Goal: Information Seeking & Learning: Learn about a topic

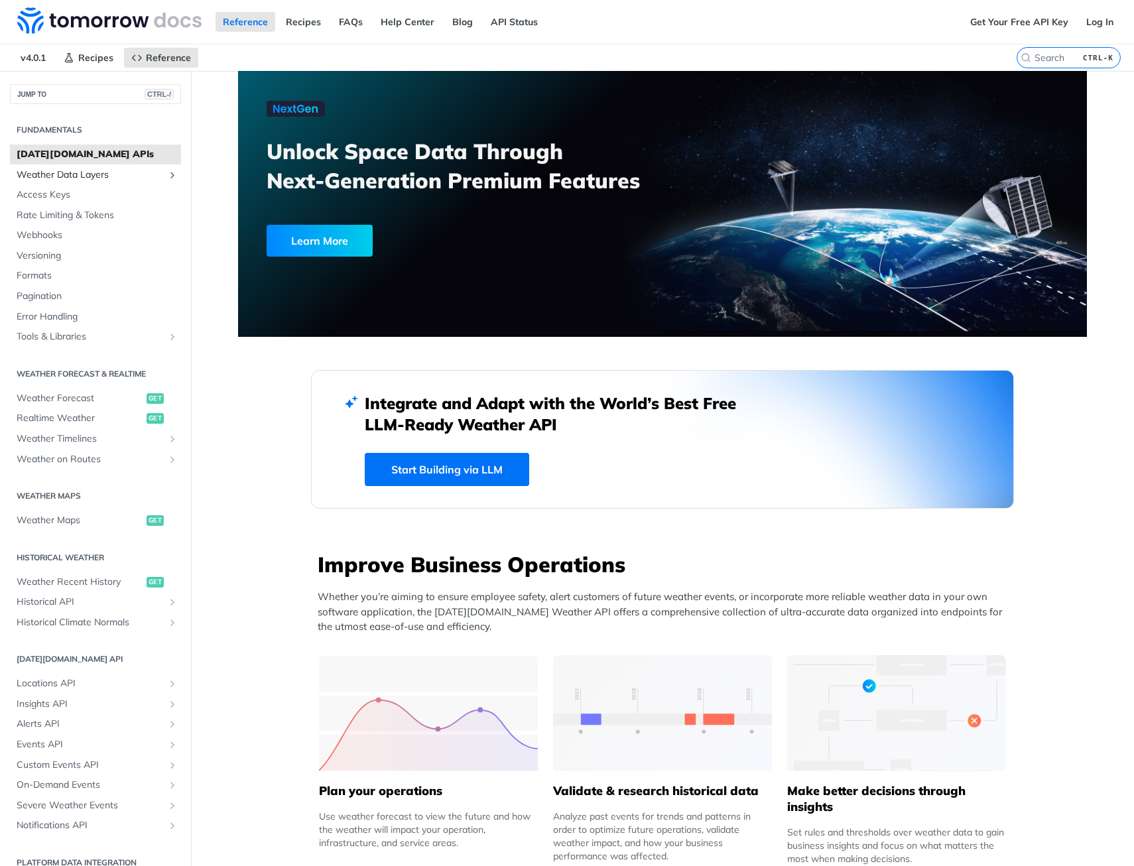
click at [83, 172] on span "Weather Data Layers" at bounding box center [90, 175] width 147 height 13
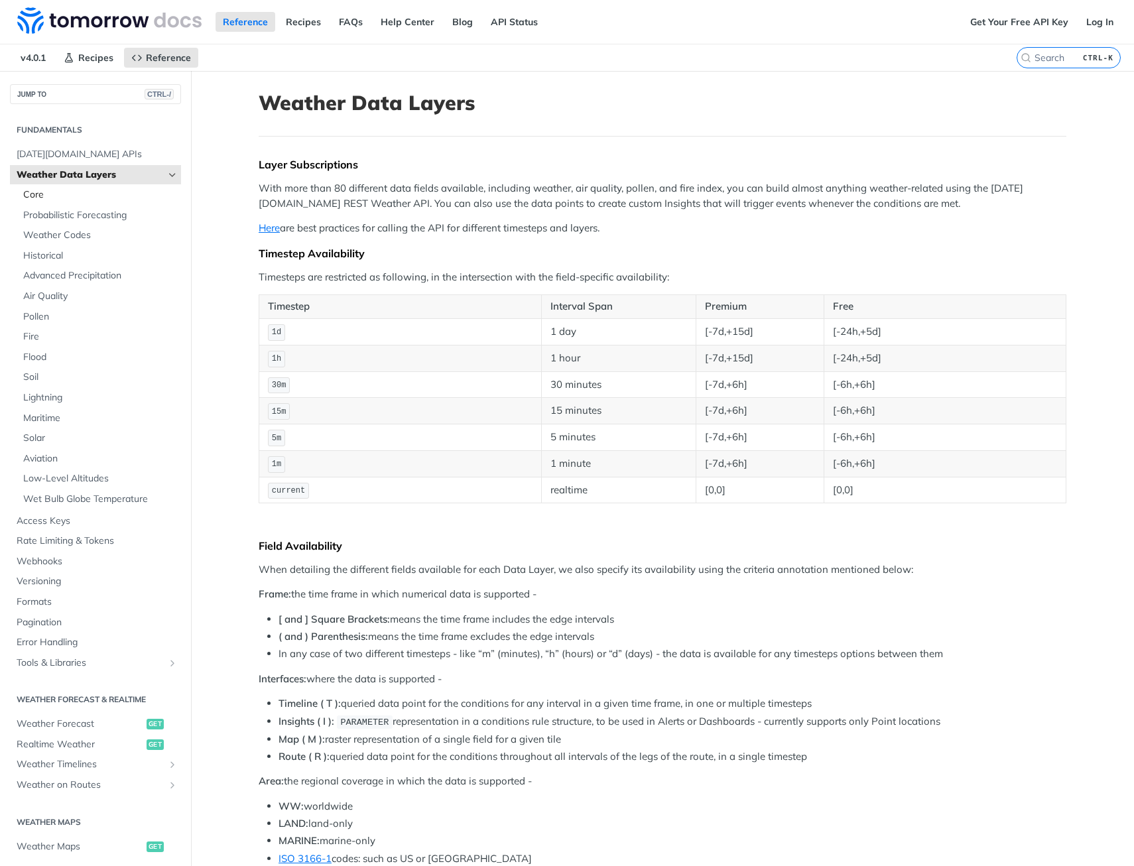
click at [69, 193] on span "Core" at bounding box center [100, 194] width 155 height 13
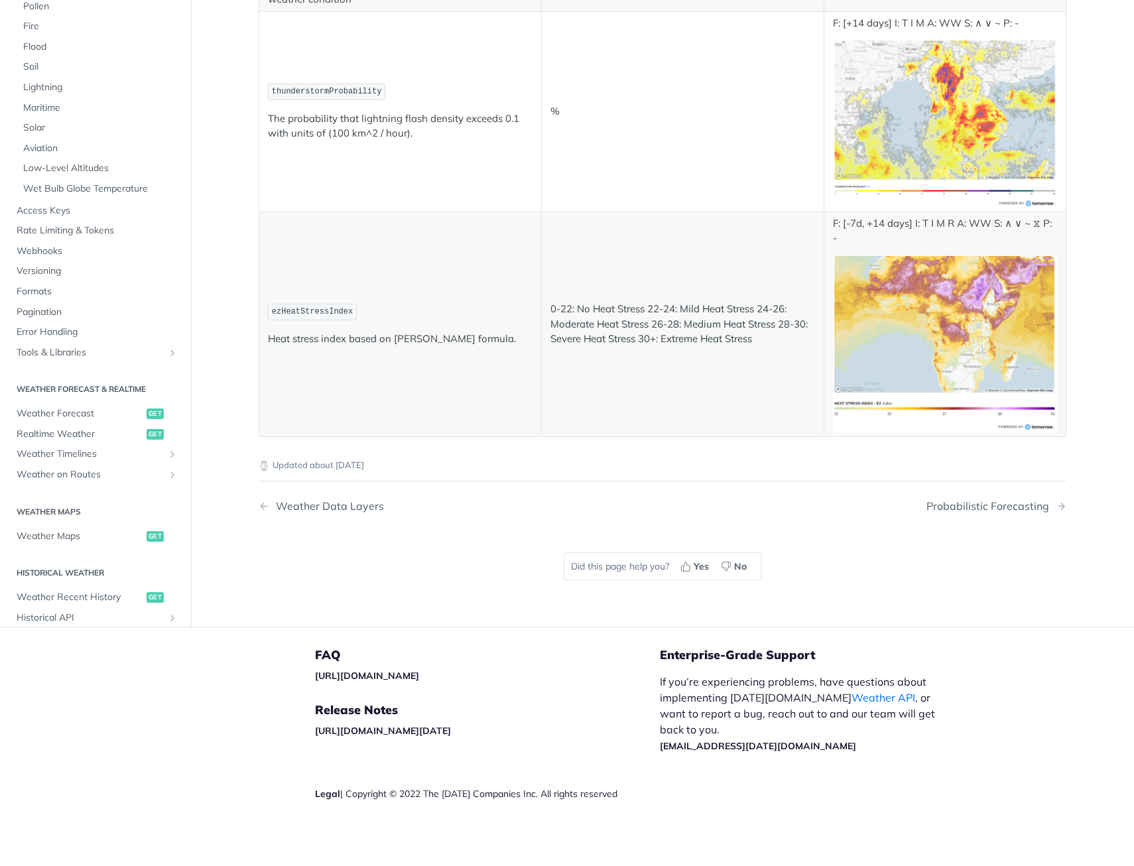
scroll to position [6103, 0]
drag, startPoint x: 435, startPoint y: 334, endPoint x: 349, endPoint y: 330, distance: 86.3
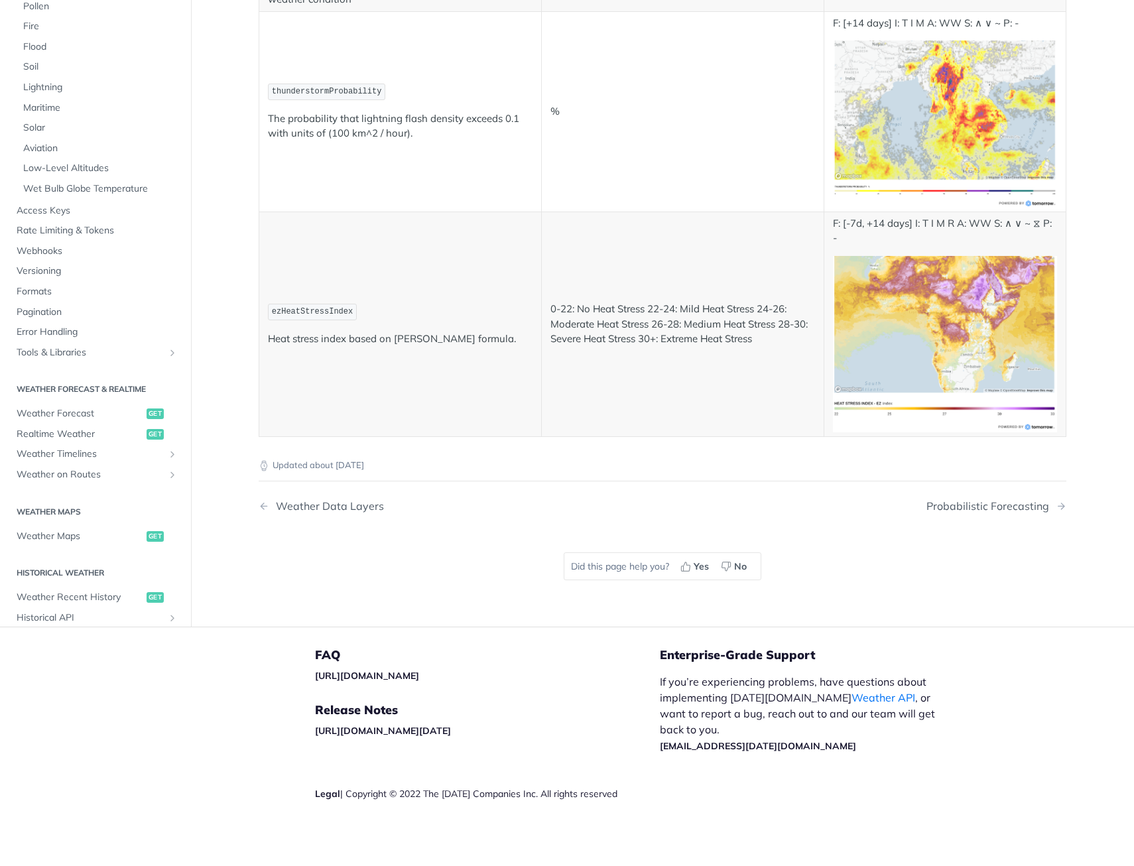
drag, startPoint x: 349, startPoint y: 330, endPoint x: 309, endPoint y: 320, distance: 40.9
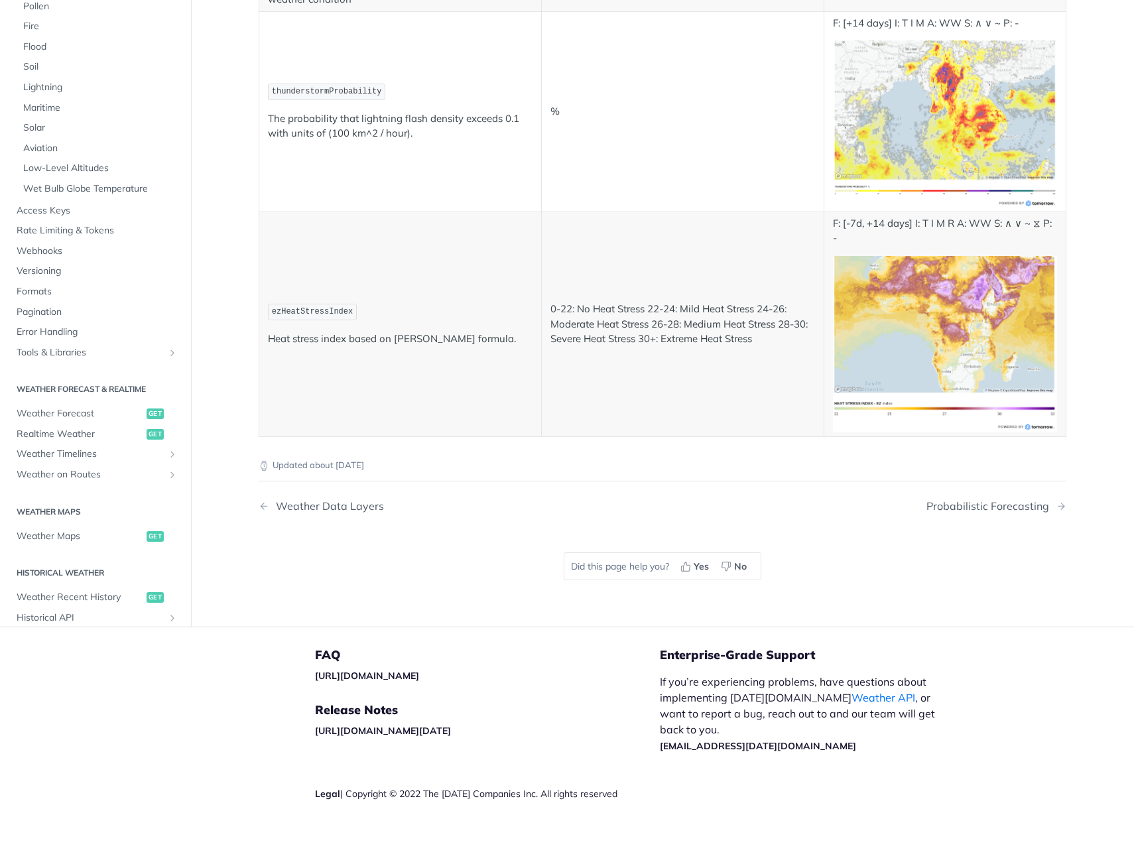
drag, startPoint x: 309, startPoint y: 320, endPoint x: 333, endPoint y: 336, distance: 28.7
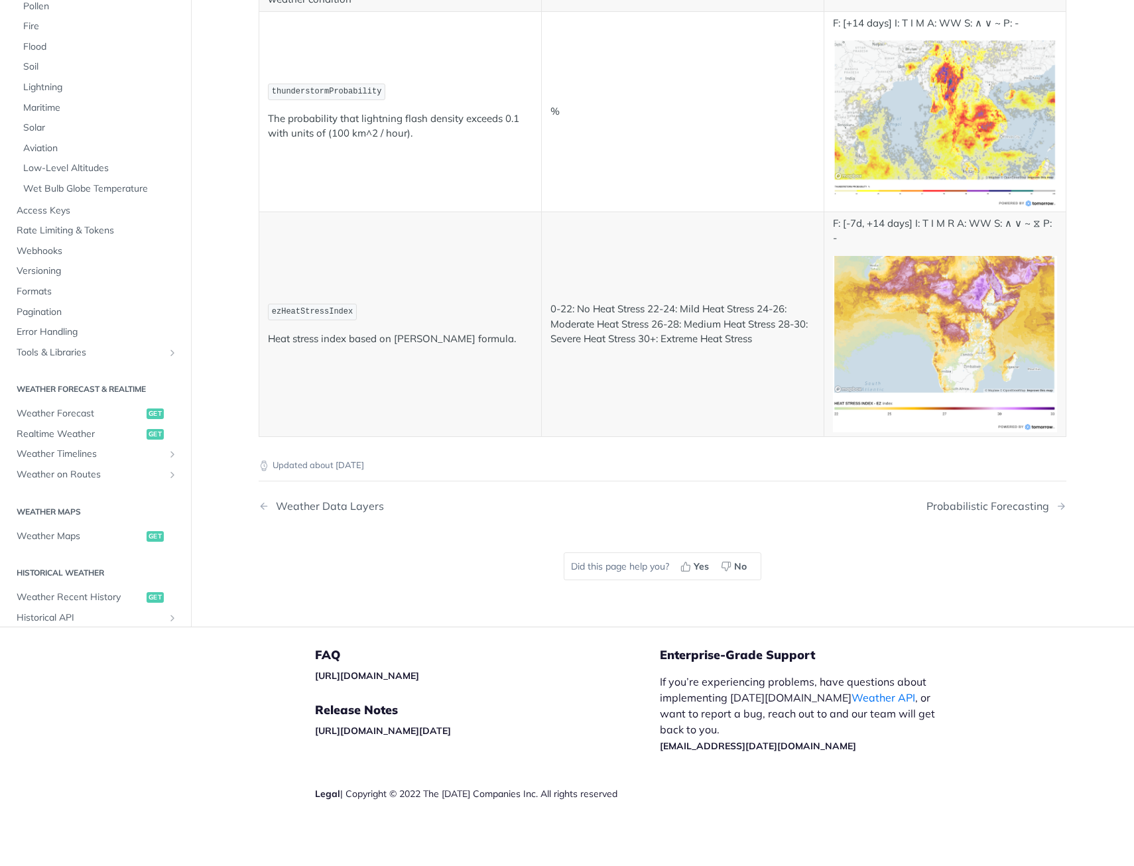
drag, startPoint x: 333, startPoint y: 336, endPoint x: 322, endPoint y: 346, distance: 14.5
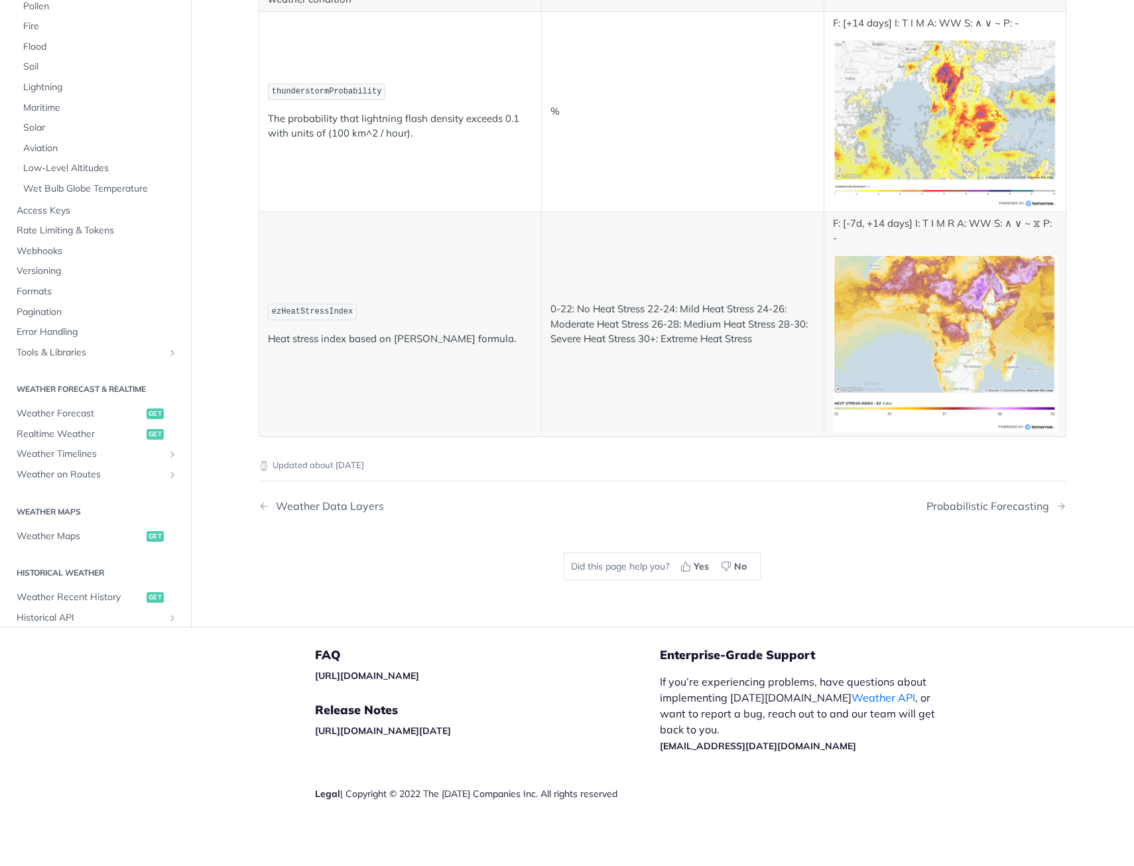
drag, startPoint x: 462, startPoint y: 429, endPoint x: 424, endPoint y: 435, distance: 38.9
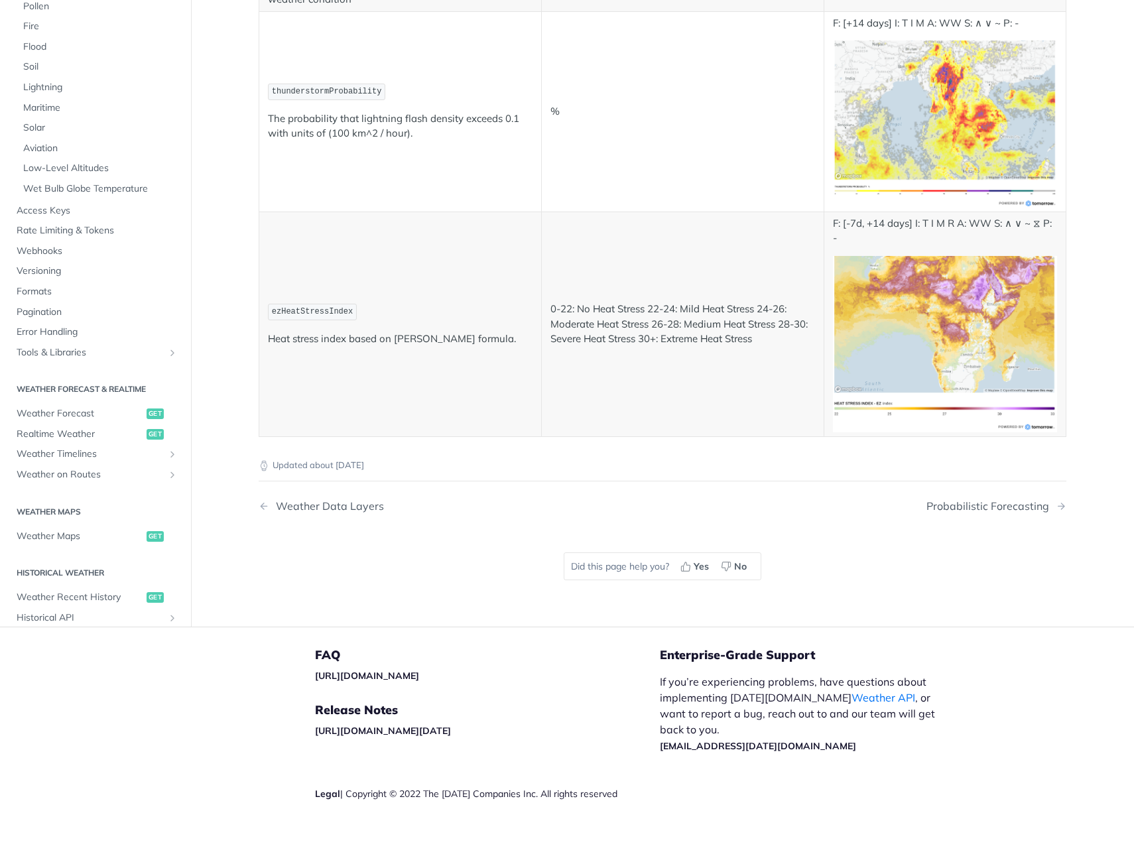
drag, startPoint x: 408, startPoint y: 496, endPoint x: 435, endPoint y: 555, distance: 65.0
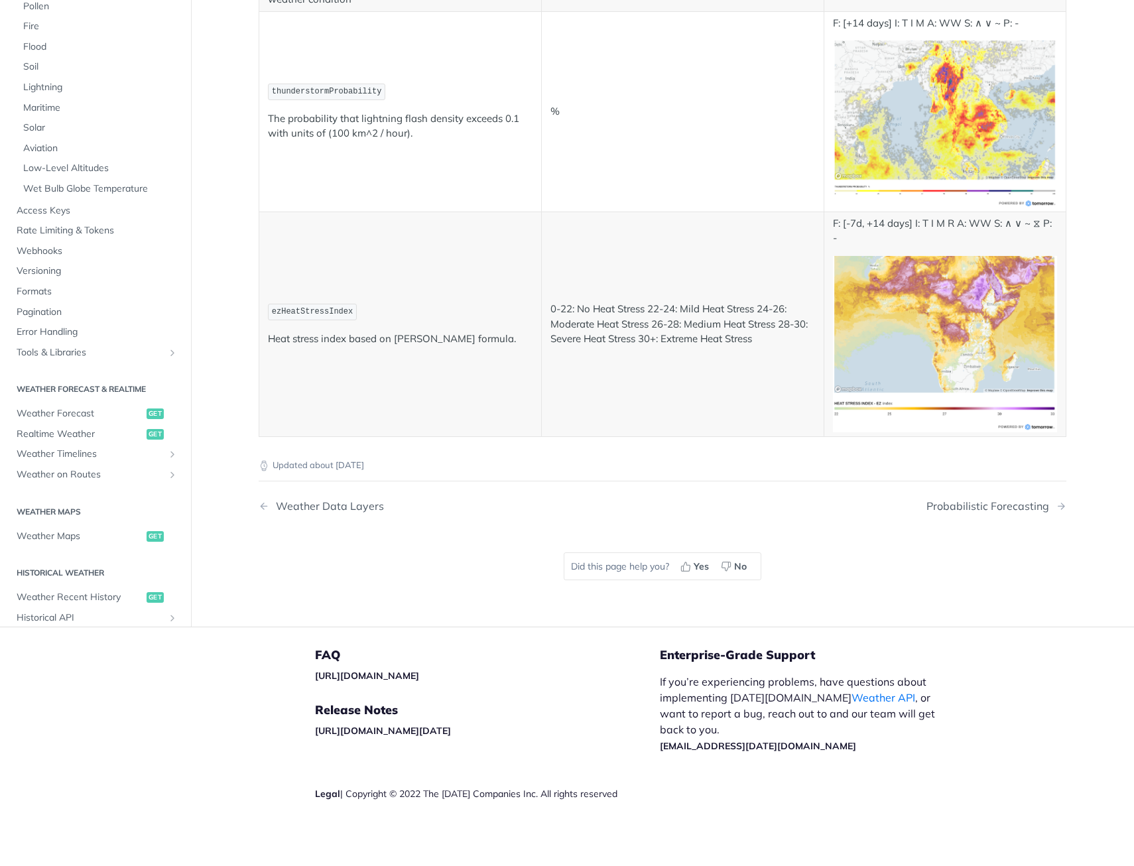
drag, startPoint x: 435, startPoint y: 555, endPoint x: 366, endPoint y: 490, distance: 94.8
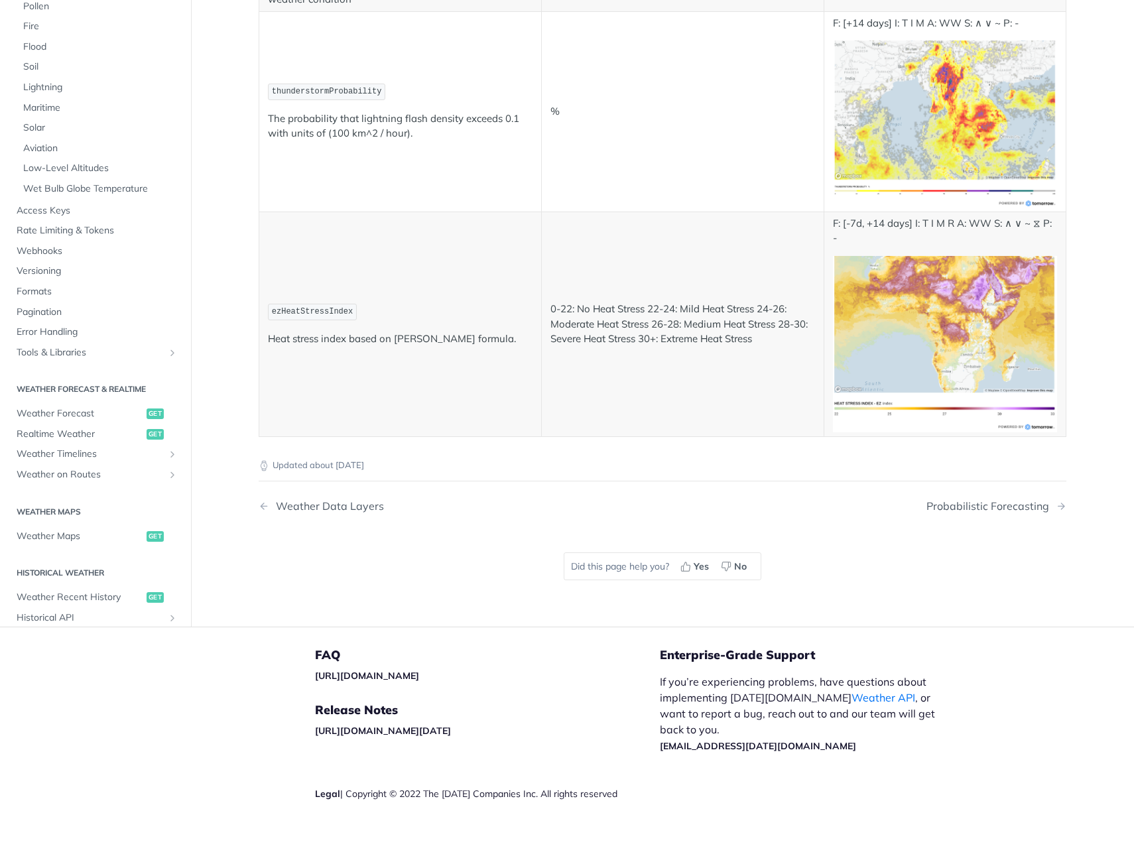
drag, startPoint x: 366, startPoint y: 490, endPoint x: 423, endPoint y: 626, distance: 147.2
drag, startPoint x: 63, startPoint y: 145, endPoint x: 68, endPoint y: 171, distance: 26.9
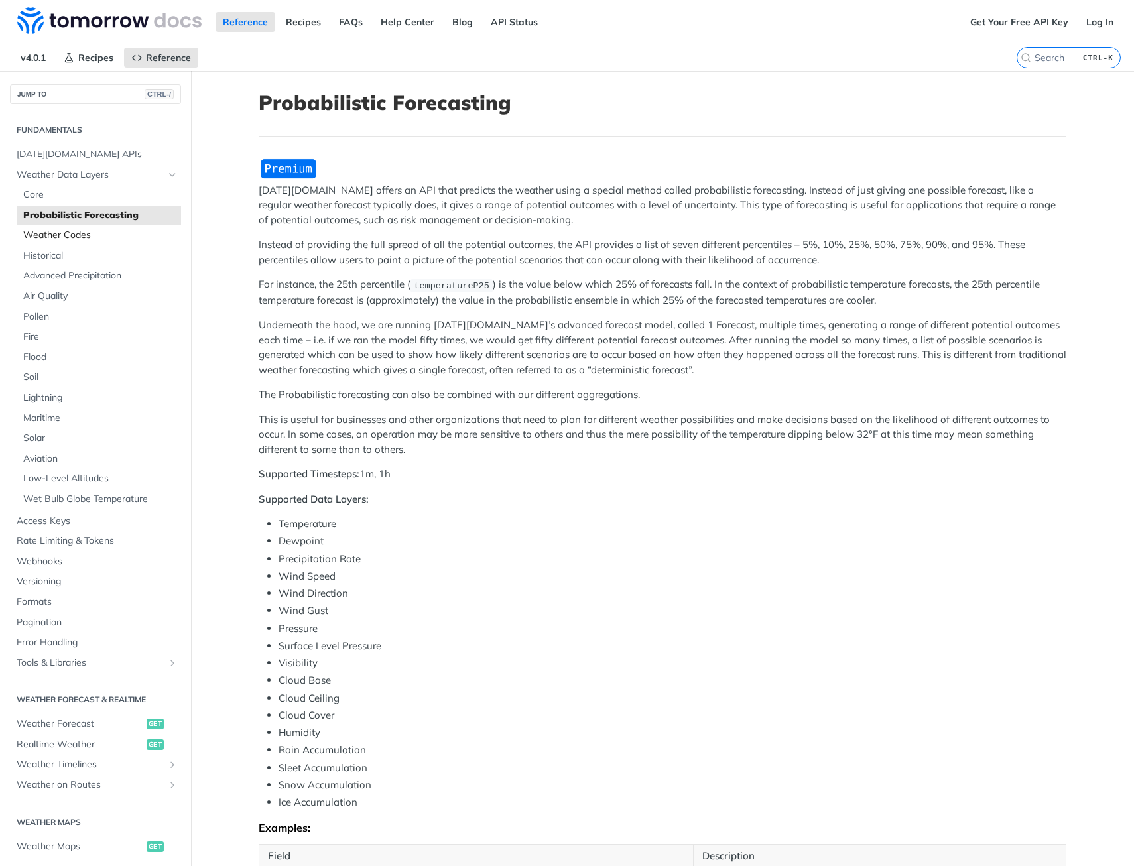
click at [55, 232] on span "Weather Codes" at bounding box center [100, 235] width 155 height 13
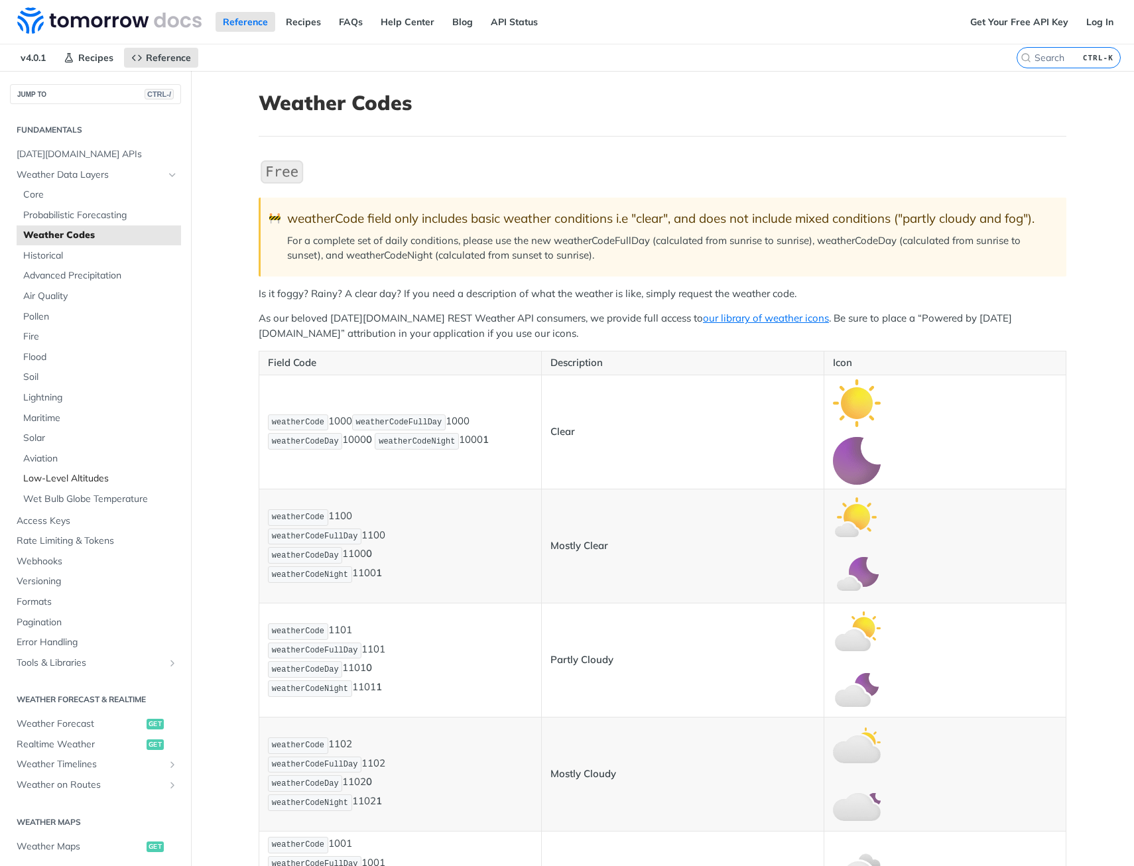
click at [70, 479] on span "Low-Level Altitudes" at bounding box center [100, 478] width 155 height 13
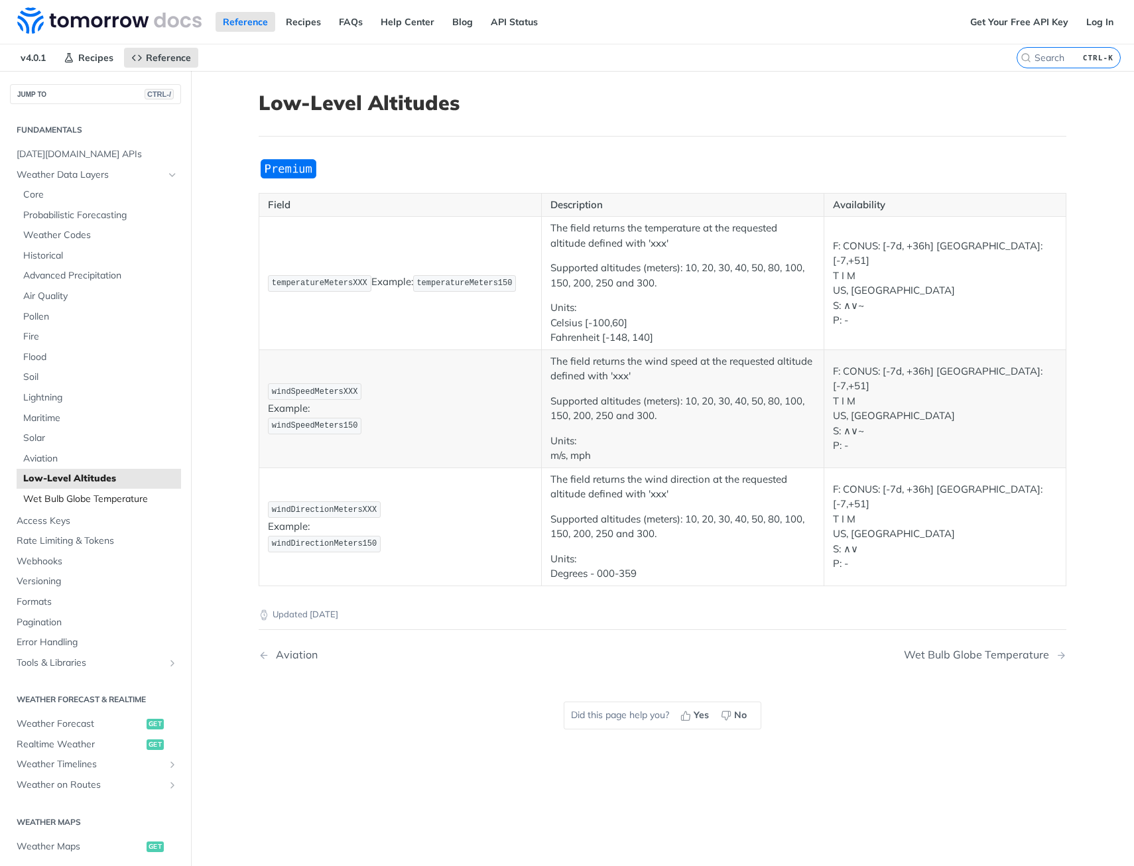
click at [85, 498] on span "Wet Bulb Globe Temperature" at bounding box center [100, 499] width 155 height 13
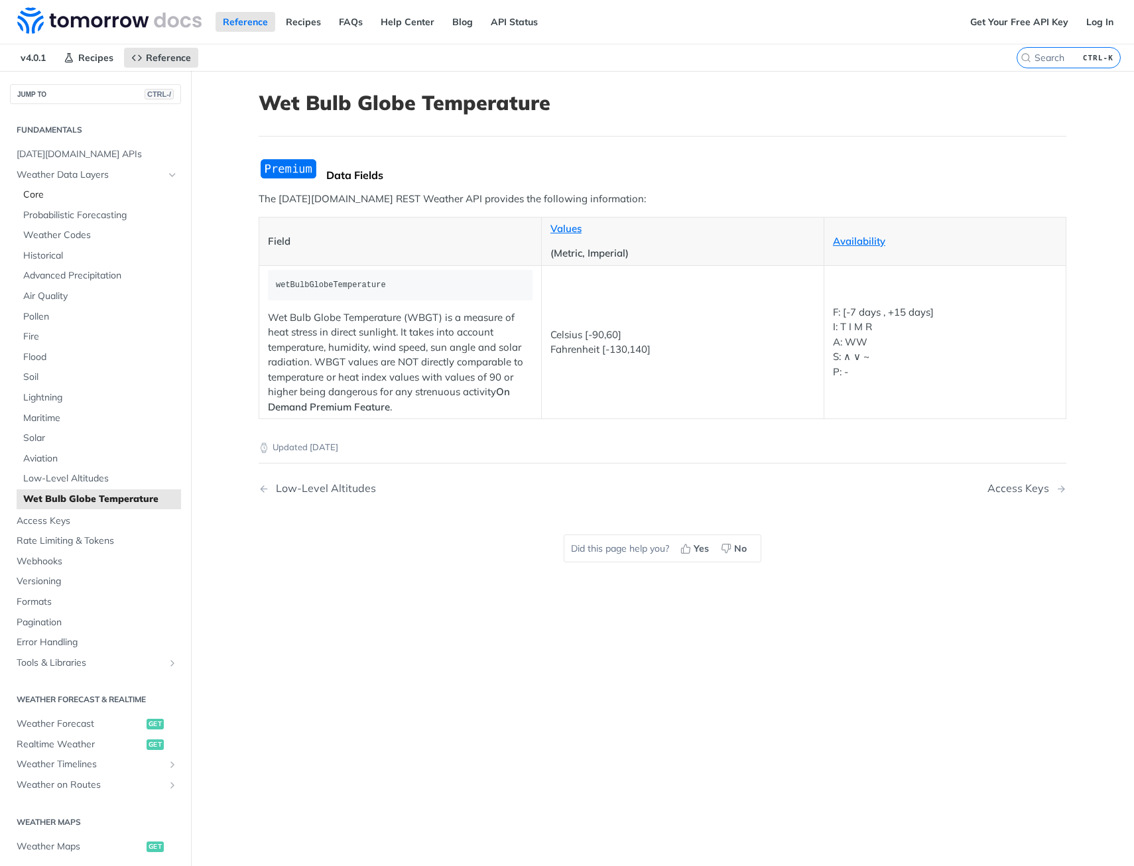
click at [61, 195] on span "Core" at bounding box center [100, 194] width 155 height 13
